Goal: Check status

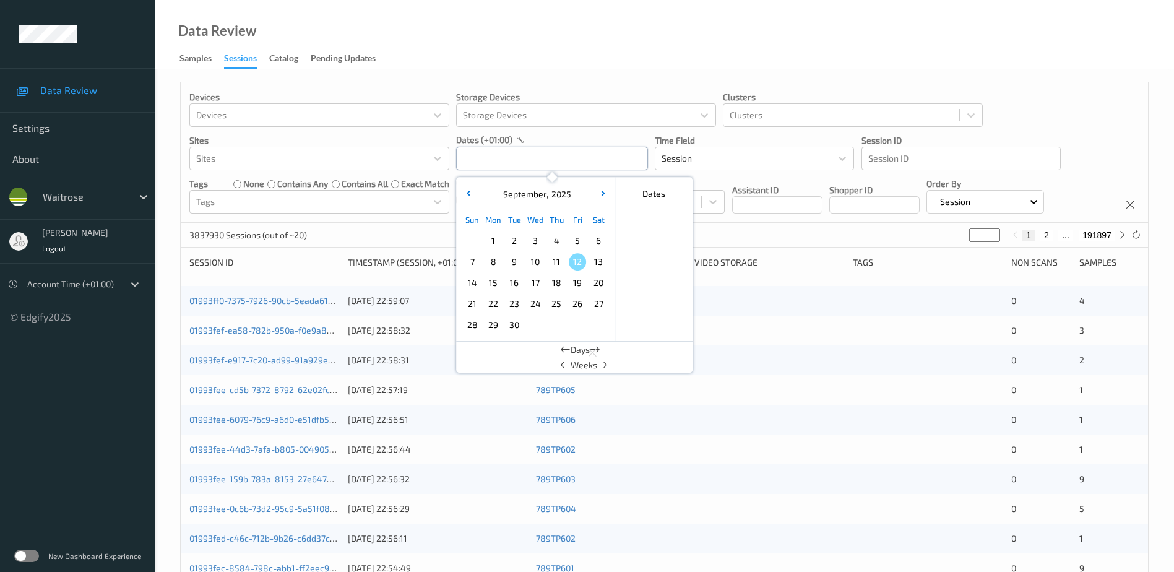
click at [507, 163] on input "text" at bounding box center [552, 159] width 192 height 24
click at [539, 258] on span "10" at bounding box center [535, 261] width 17 height 17
type input "[DATE] 00:00 -> [DATE] 23:59"
